Goal: Task Accomplishment & Management: Manage account settings

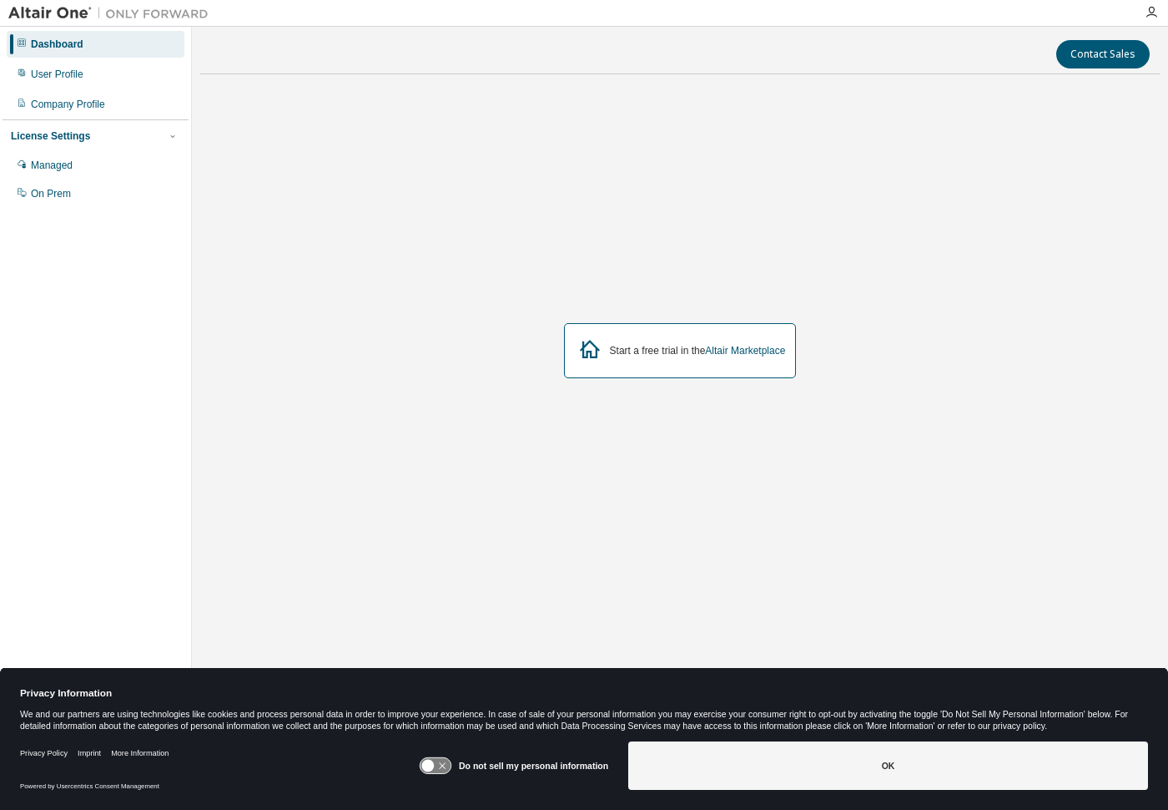
click at [994, 342] on div "Start a free trial in the Altair Marketplace" at bounding box center [680, 351] width 960 height 527
click at [58, 166] on div "Managed" at bounding box center [52, 165] width 42 height 13
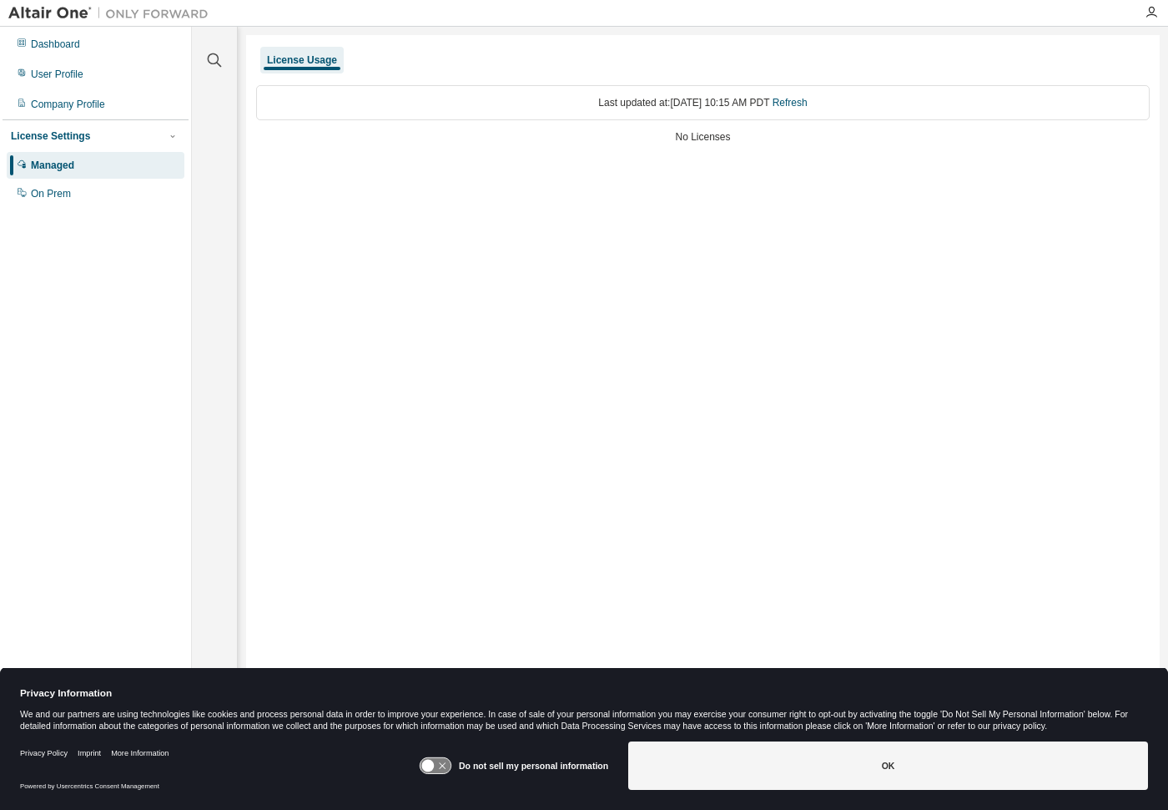
click at [447, 763] on icon at bounding box center [435, 766] width 31 height 16
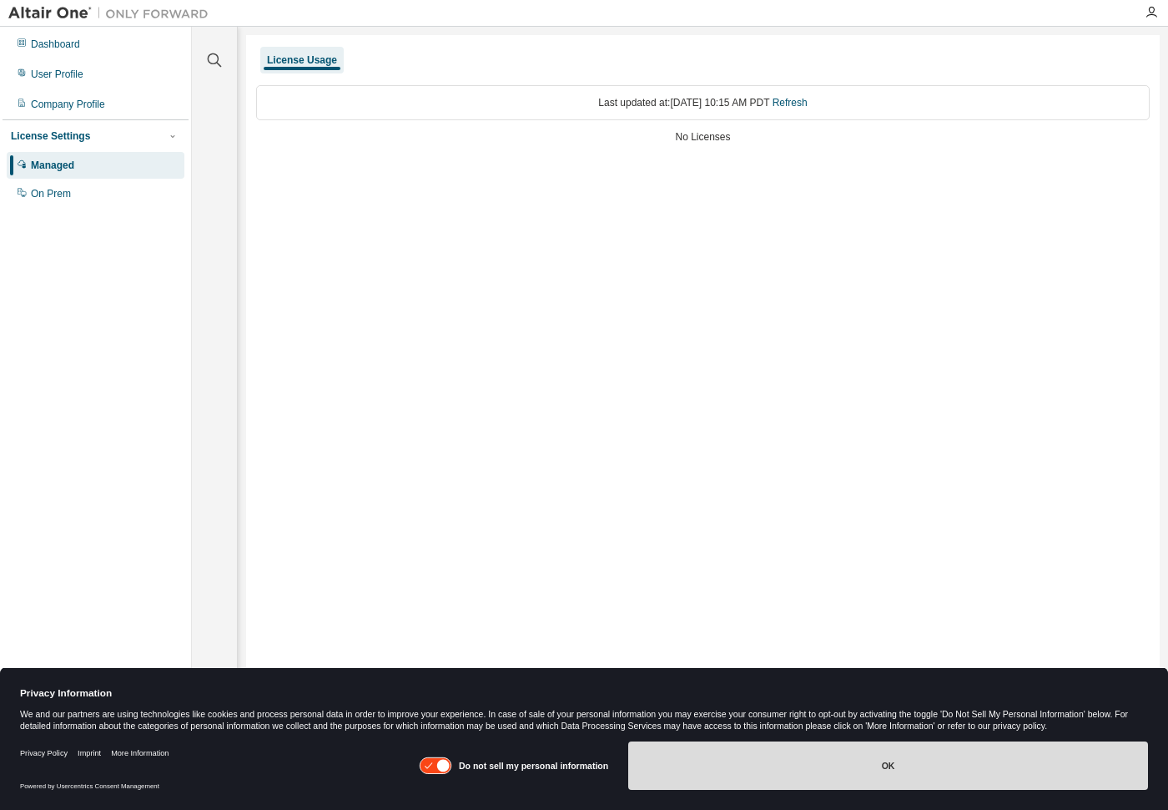
click at [911, 762] on button "OK" at bounding box center [888, 765] width 520 height 48
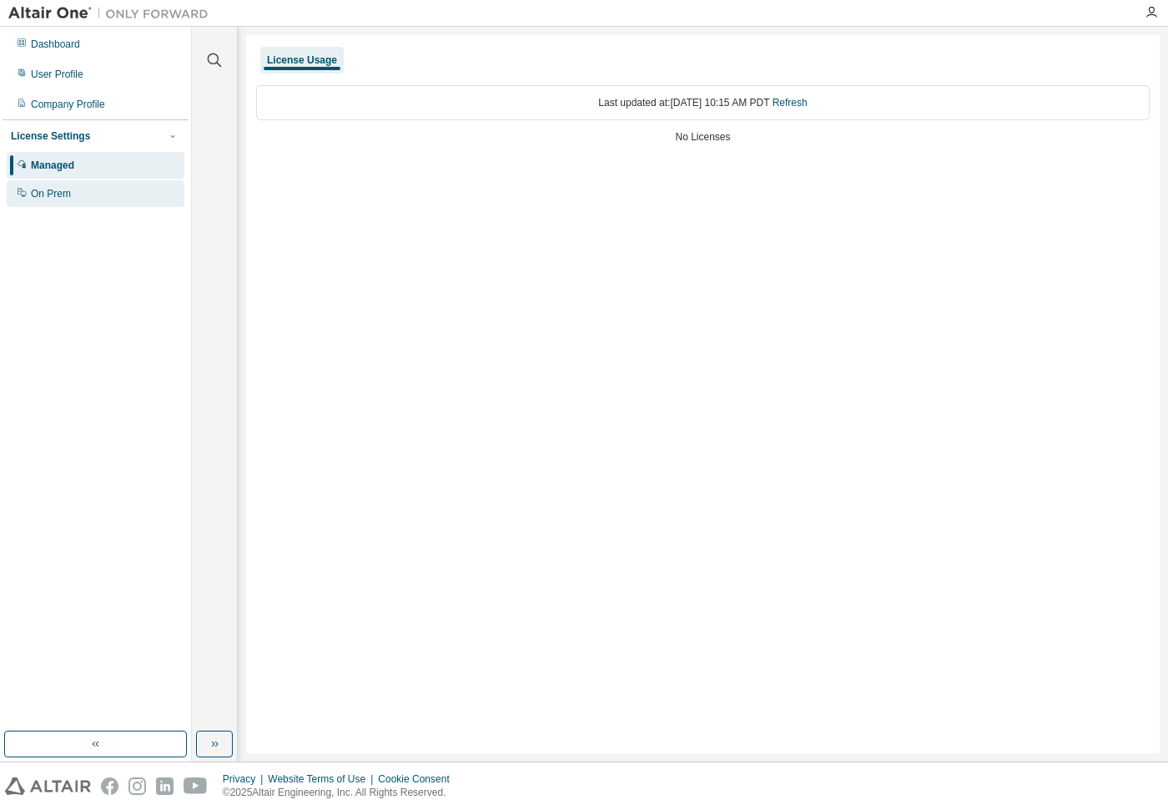
click at [40, 196] on div "On Prem" at bounding box center [51, 193] width 40 height 13
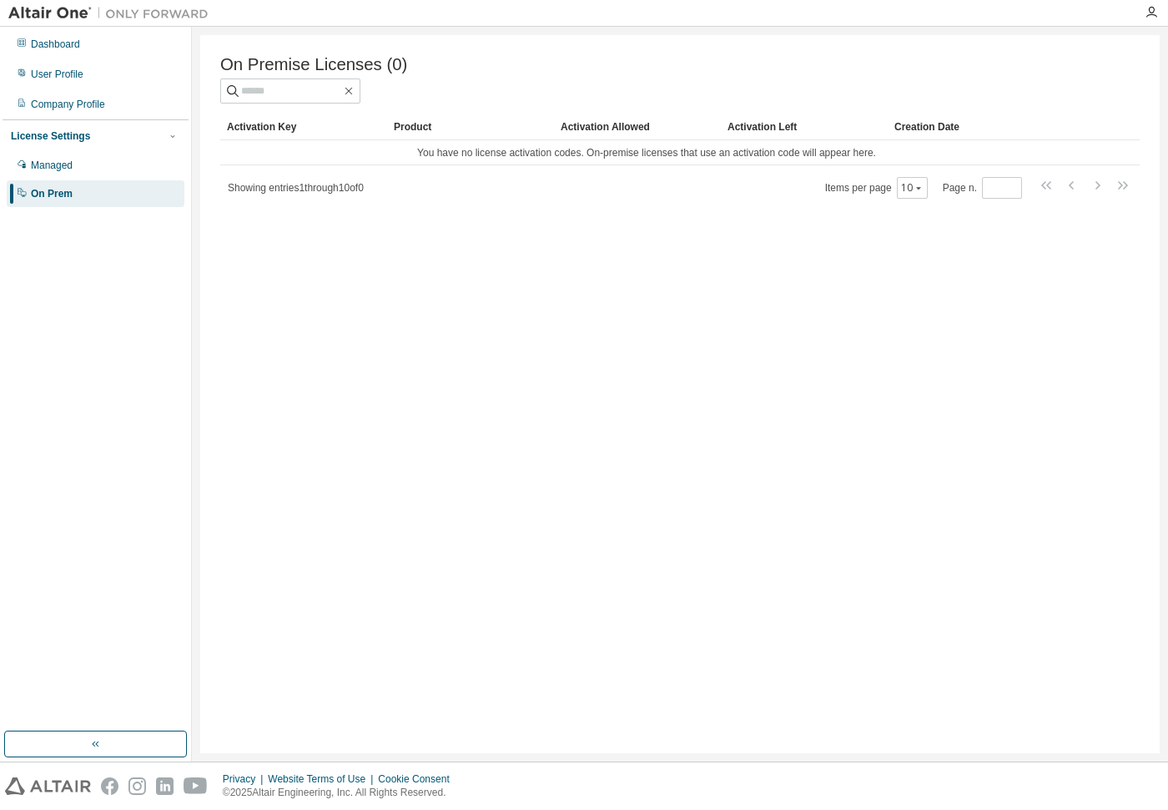
click at [48, 136] on div "License Settings" at bounding box center [50, 135] width 79 height 13
click at [70, 129] on div "License Settings" at bounding box center [50, 135] width 79 height 13
click at [59, 159] on div "Managed" at bounding box center [52, 165] width 42 height 13
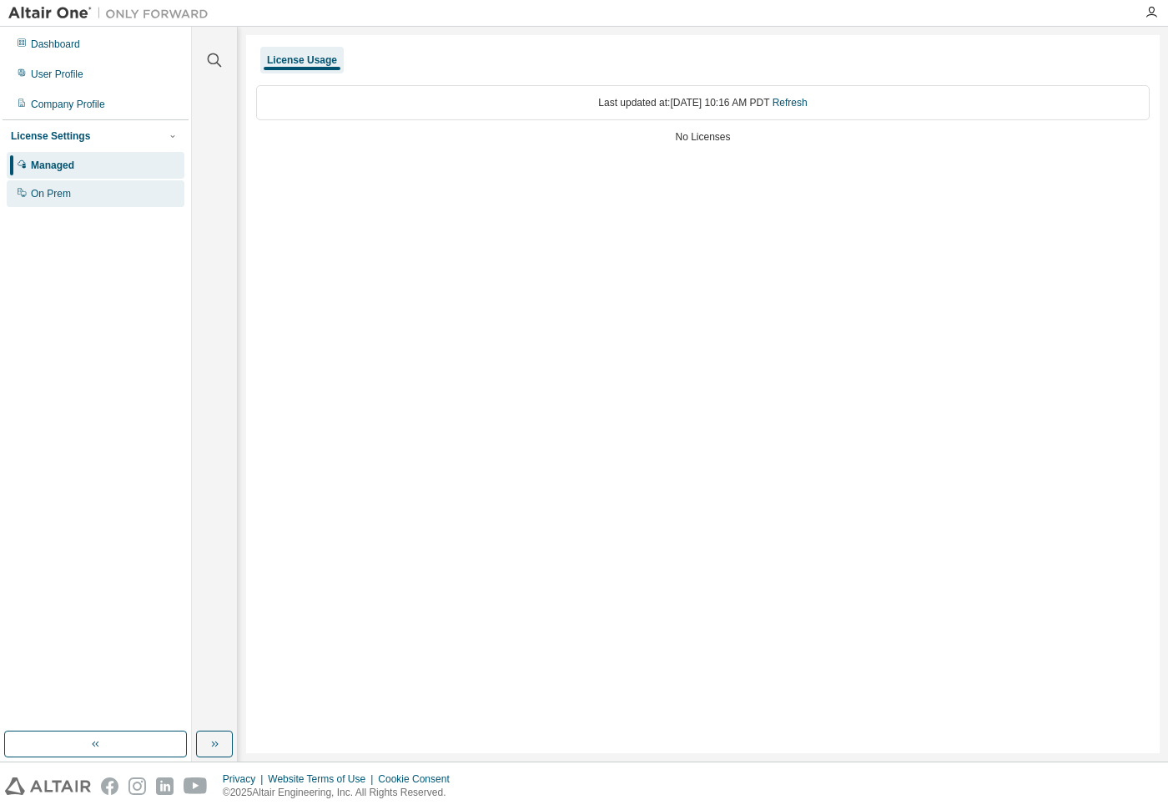
click at [44, 197] on div "On Prem" at bounding box center [51, 193] width 40 height 13
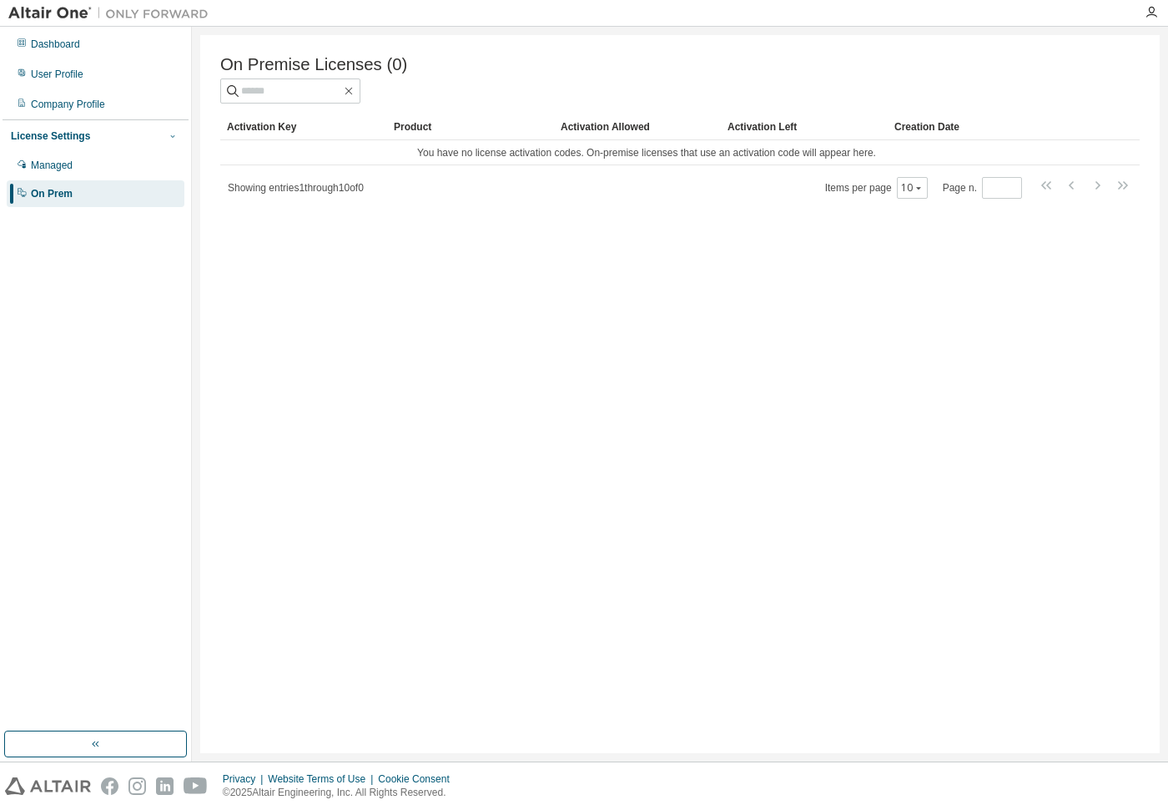
click at [170, 134] on icon "button" at bounding box center [173, 136] width 10 height 10
click at [67, 100] on div "Company Profile" at bounding box center [68, 104] width 74 height 13
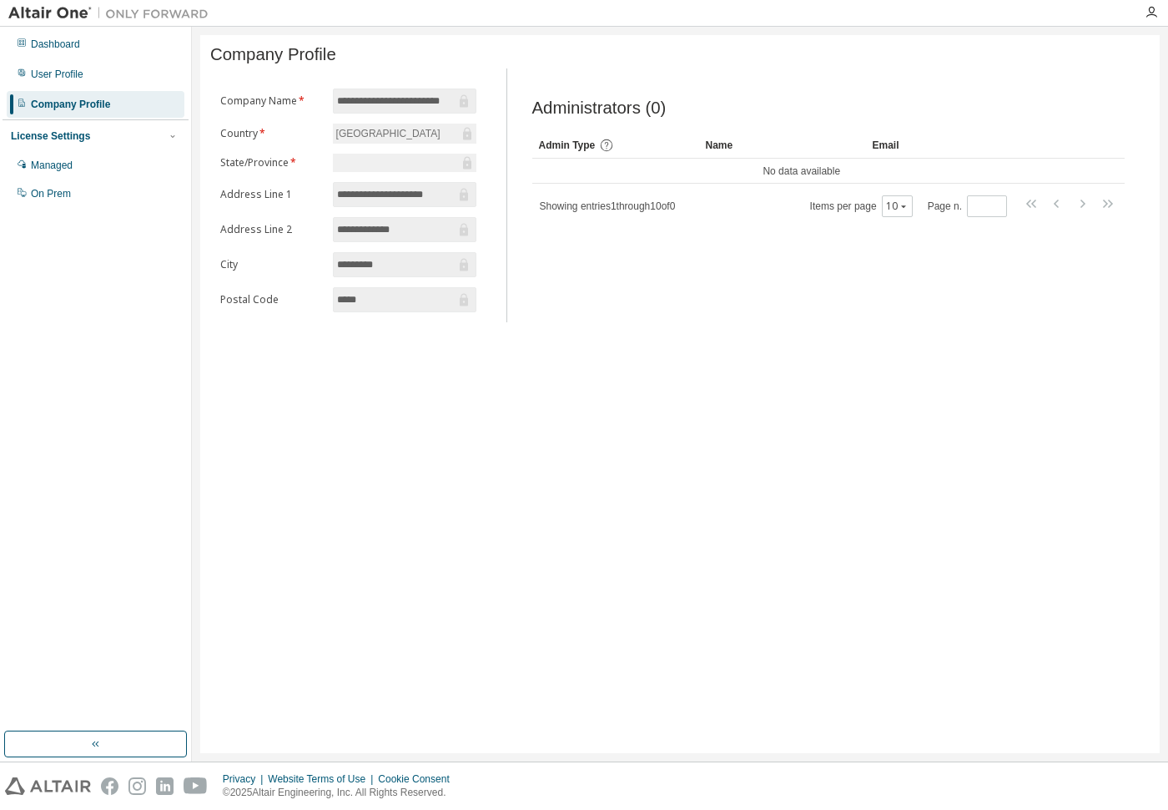
click at [439, 105] on input "**********" at bounding box center [396, 101] width 119 height 17
click at [399, 298] on input "*****" at bounding box center [396, 299] width 119 height 17
click at [62, 71] on div "User Profile" at bounding box center [57, 74] width 53 height 13
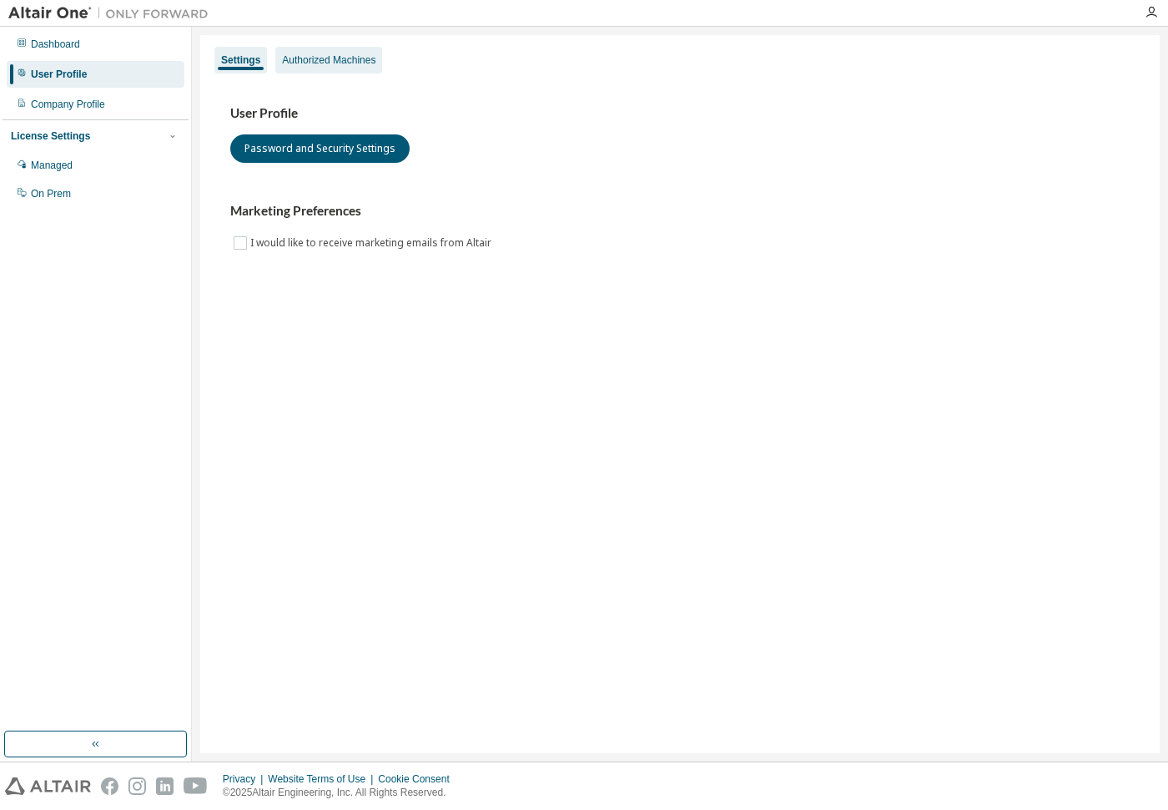
click at [370, 63] on div "Authorized Machines" at bounding box center [328, 59] width 93 height 13
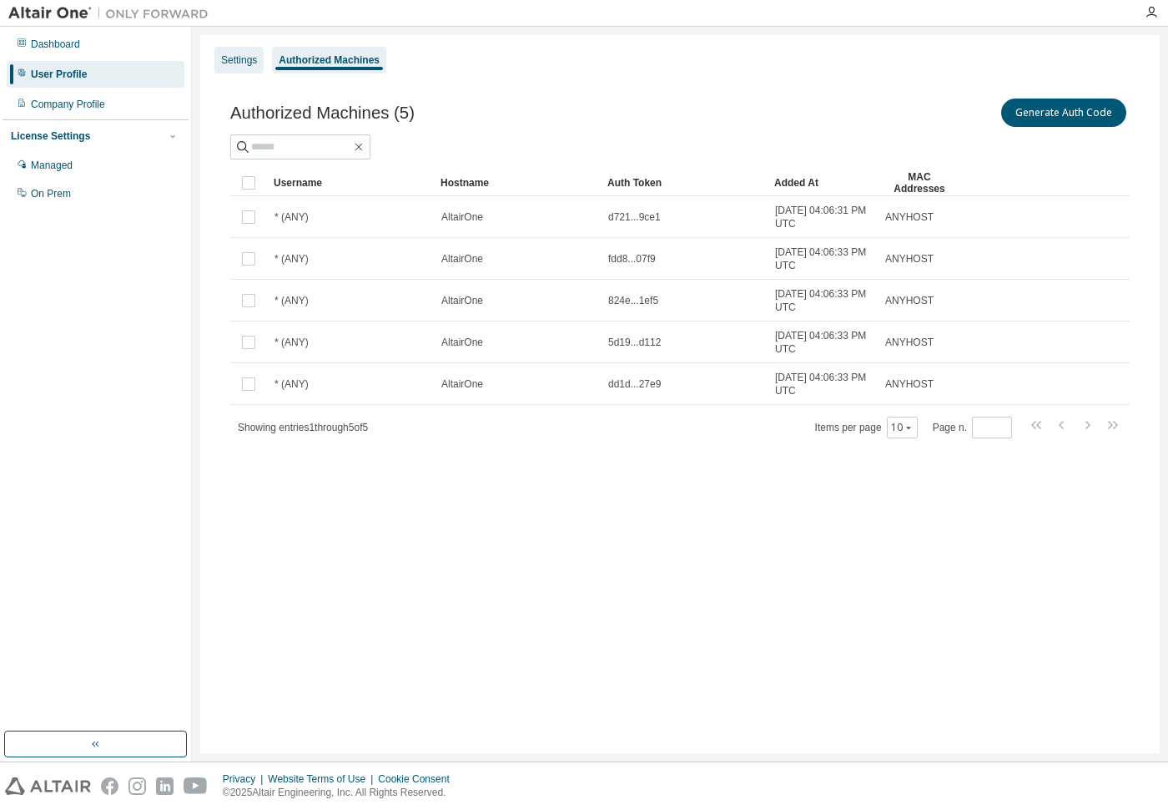
click at [247, 58] on div "Settings" at bounding box center [239, 59] width 36 height 13
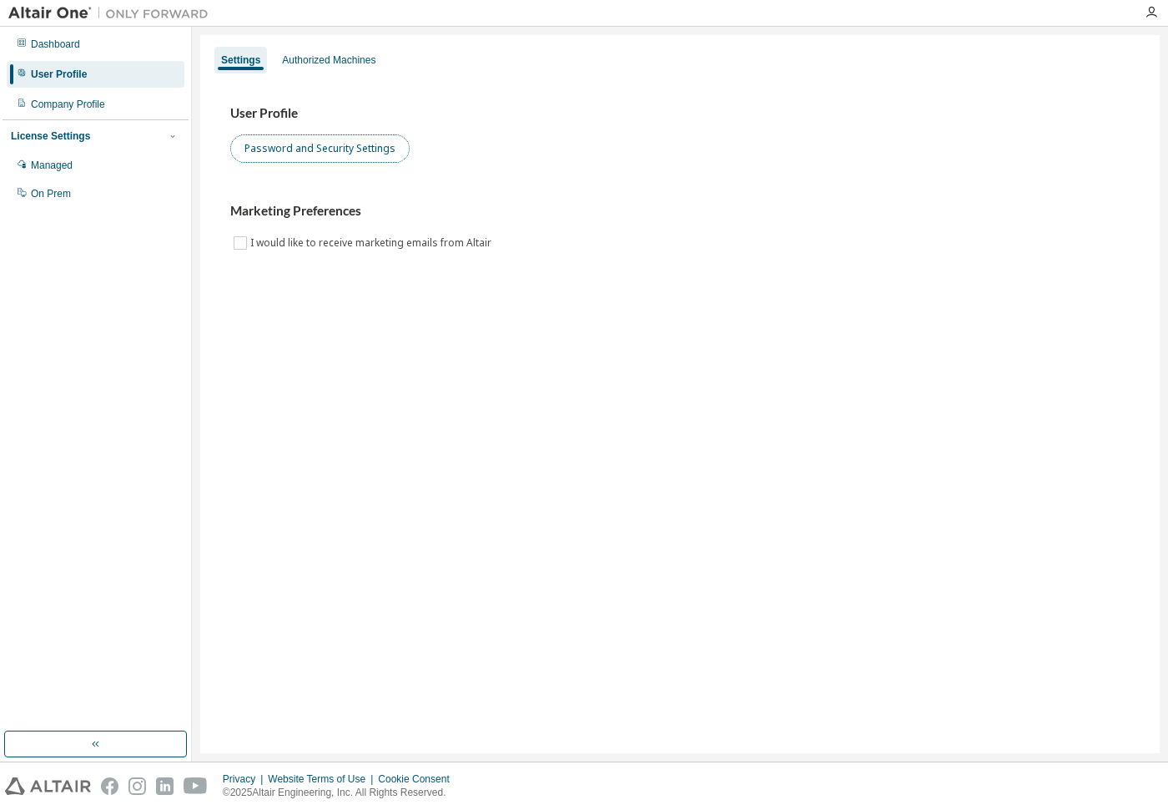
click at [349, 152] on button "Password and Security Settings" at bounding box center [319, 148] width 179 height 28
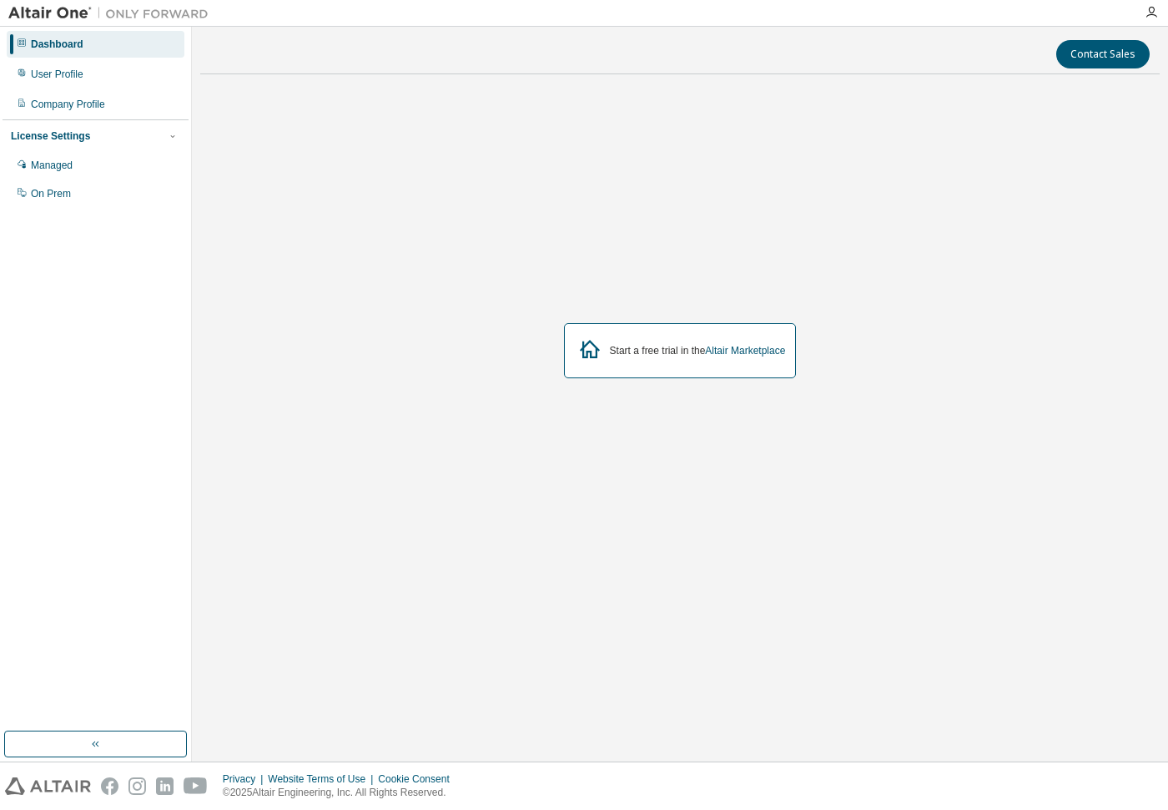
click at [52, 42] on div "Dashboard" at bounding box center [57, 44] width 53 height 13
